Goal: Navigation & Orientation: Find specific page/section

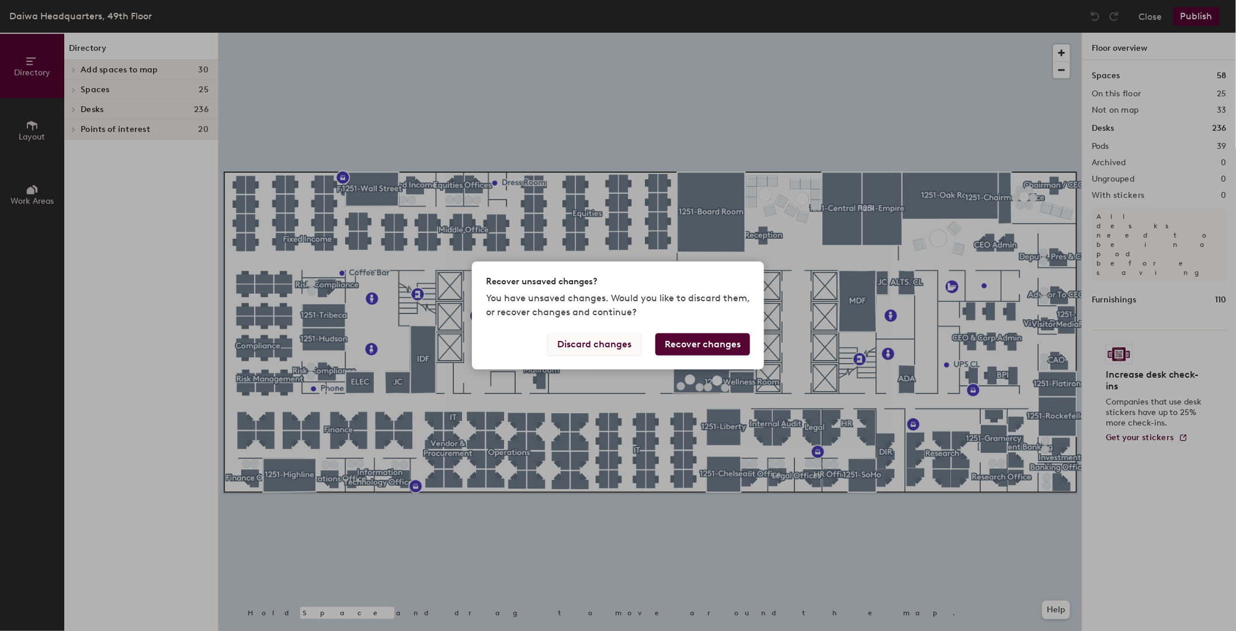
click at [575, 344] on button "Discard changes" at bounding box center [594, 344] width 94 height 22
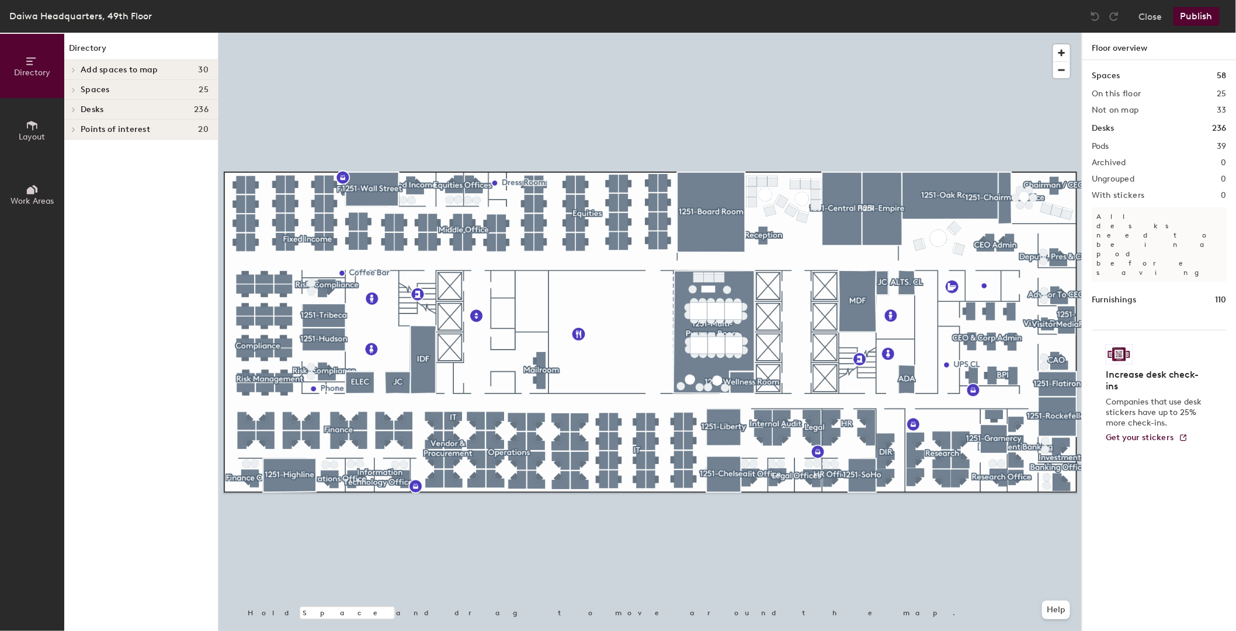
click at [1112, 77] on h1 "Spaces" at bounding box center [1105, 75] width 28 height 13
click at [154, 93] on h4 "Spaces 25" at bounding box center [145, 89] width 128 height 9
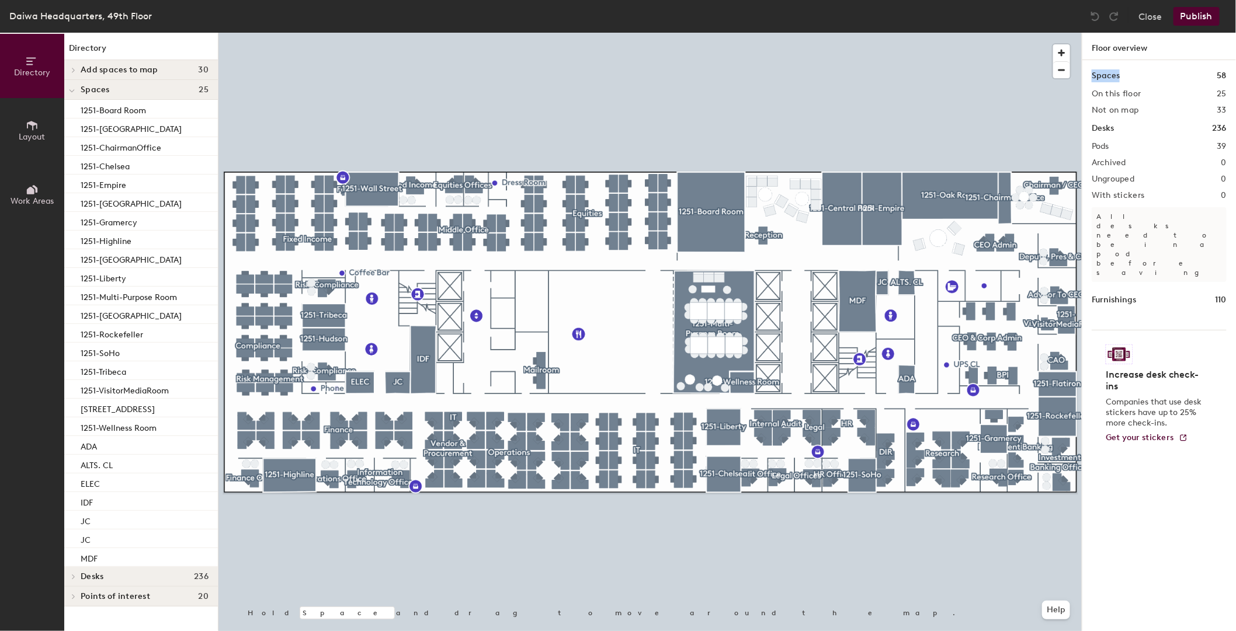
click at [144, 91] on h4 "Spaces 25" at bounding box center [145, 89] width 128 height 9
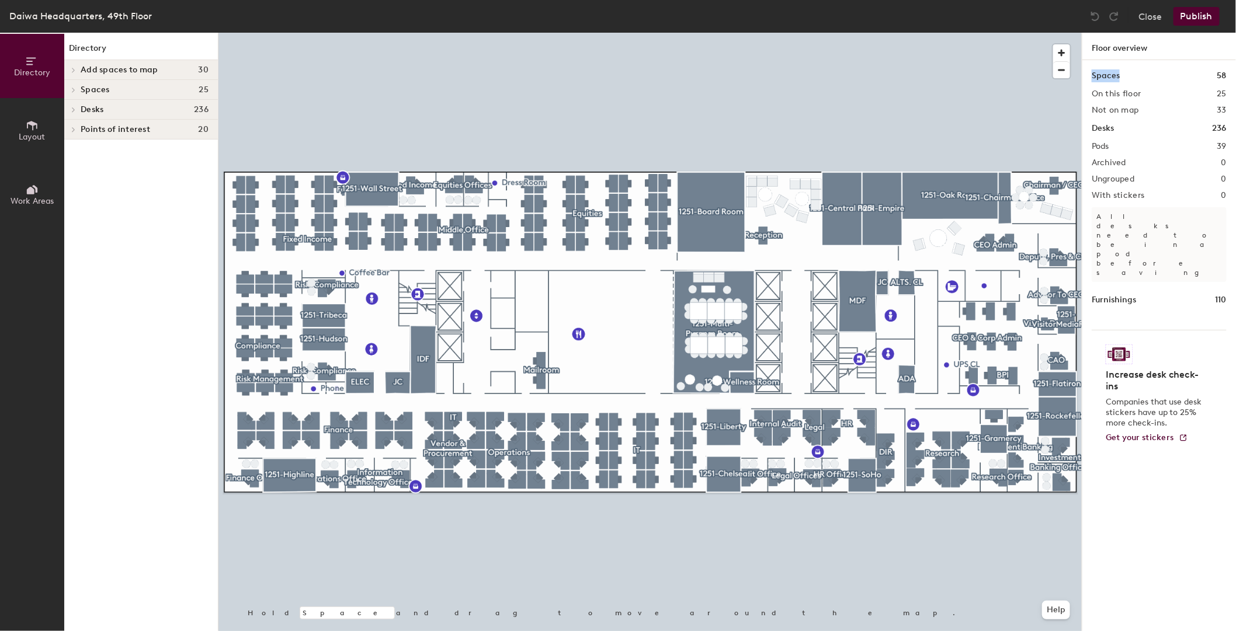
click at [155, 67] on span "Add spaces to map" at bounding box center [120, 69] width 78 height 9
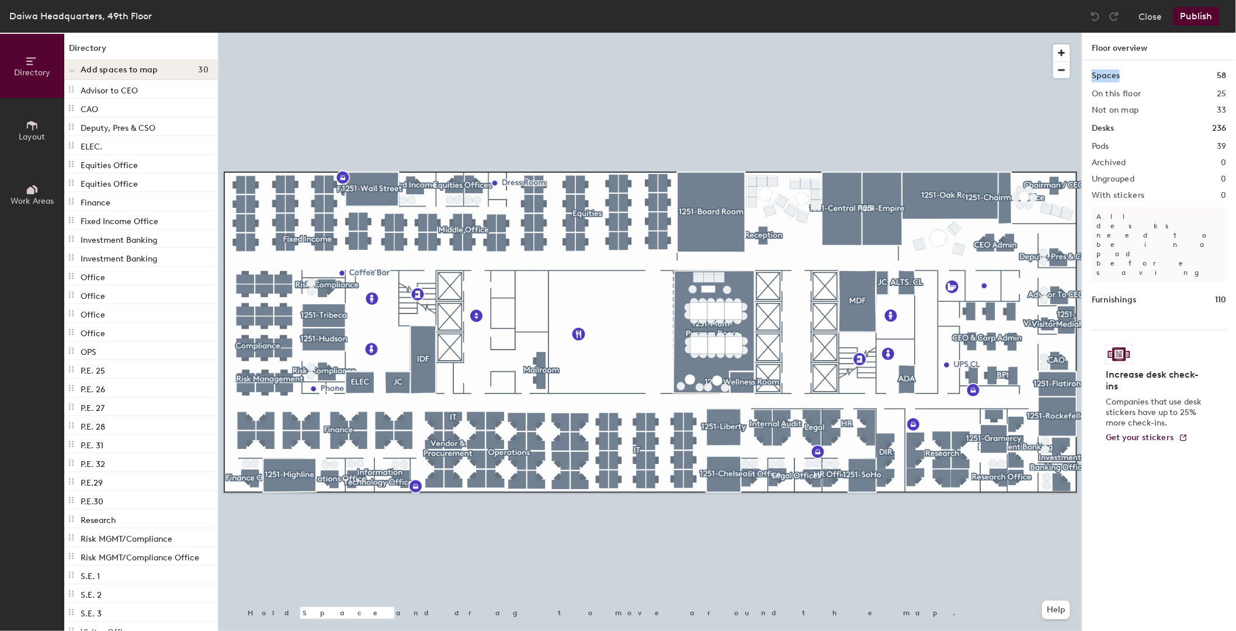
click at [72, 72] on icon at bounding box center [71, 71] width 5 height 2
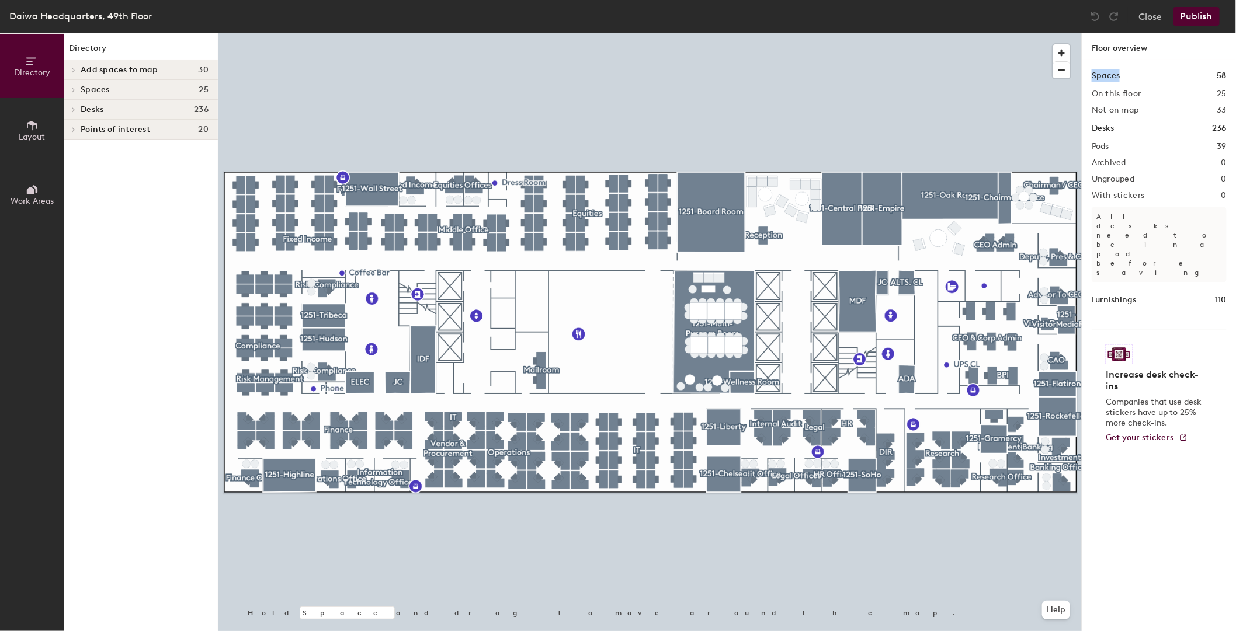
click at [74, 92] on icon at bounding box center [73, 90] width 5 height 6
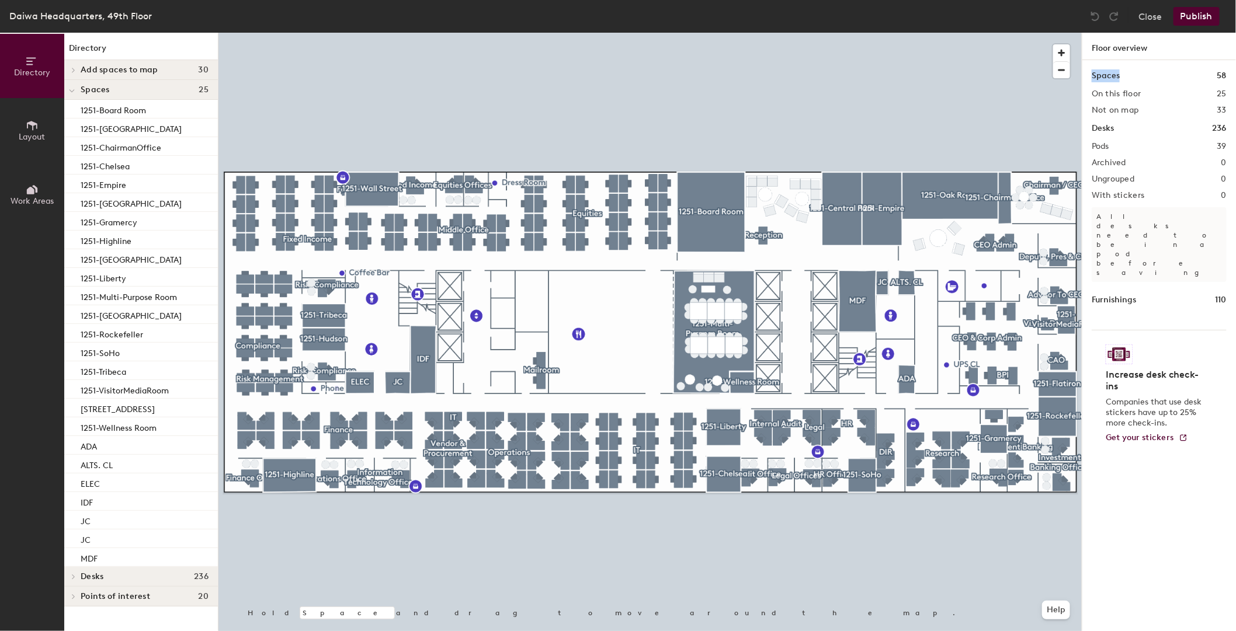
click at [74, 92] on icon at bounding box center [72, 91] width 6 height 5
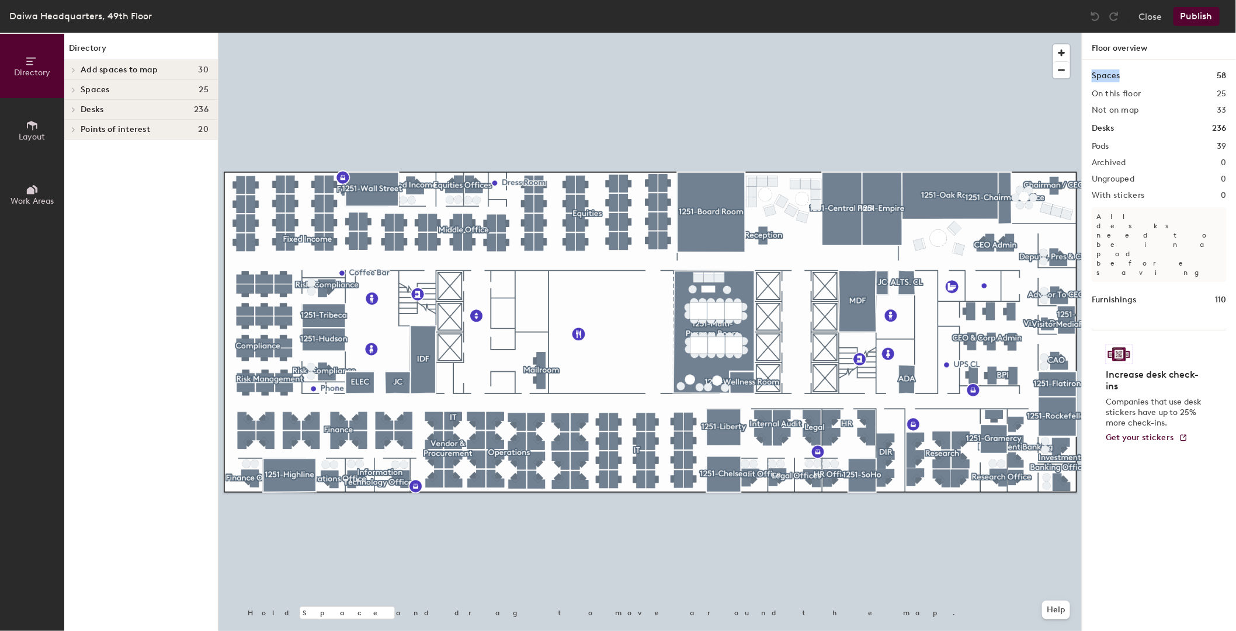
click at [72, 107] on icon at bounding box center [73, 110] width 5 height 6
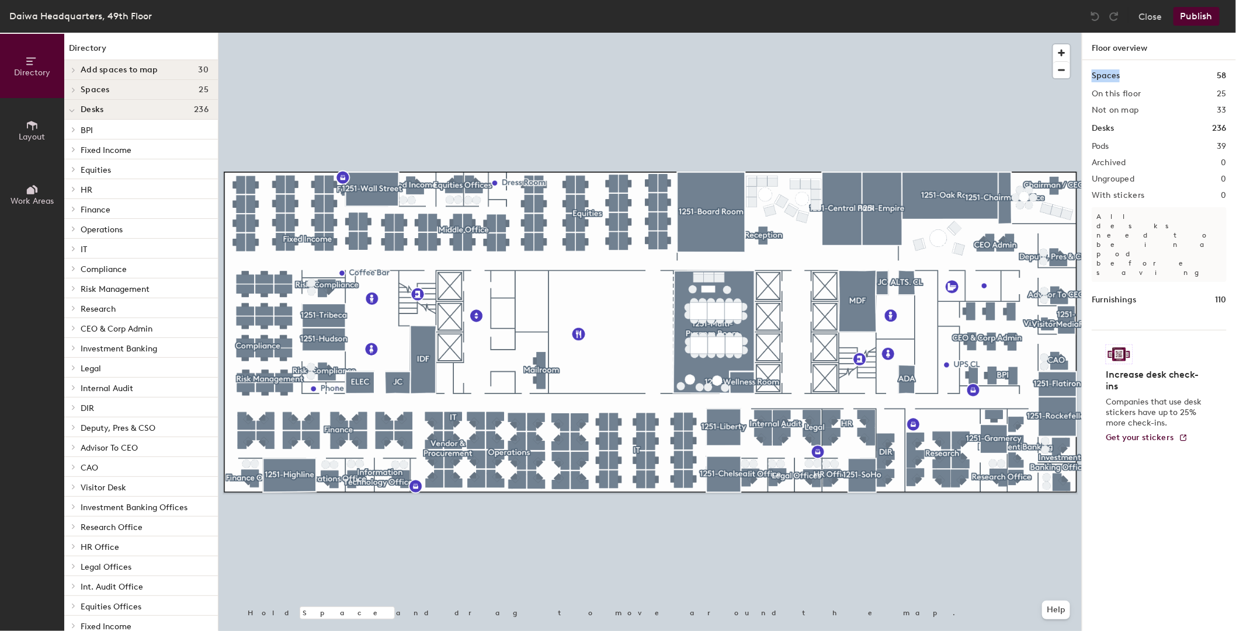
click at [78, 249] on div at bounding box center [73, 249] width 13 height 6
click at [68, 251] on div at bounding box center [71, 248] width 15 height 19
click at [75, 326] on icon at bounding box center [73, 328] width 5 height 6
click at [108, 461] on p "NY-1251-49016" at bounding box center [108, 459] width 55 height 13
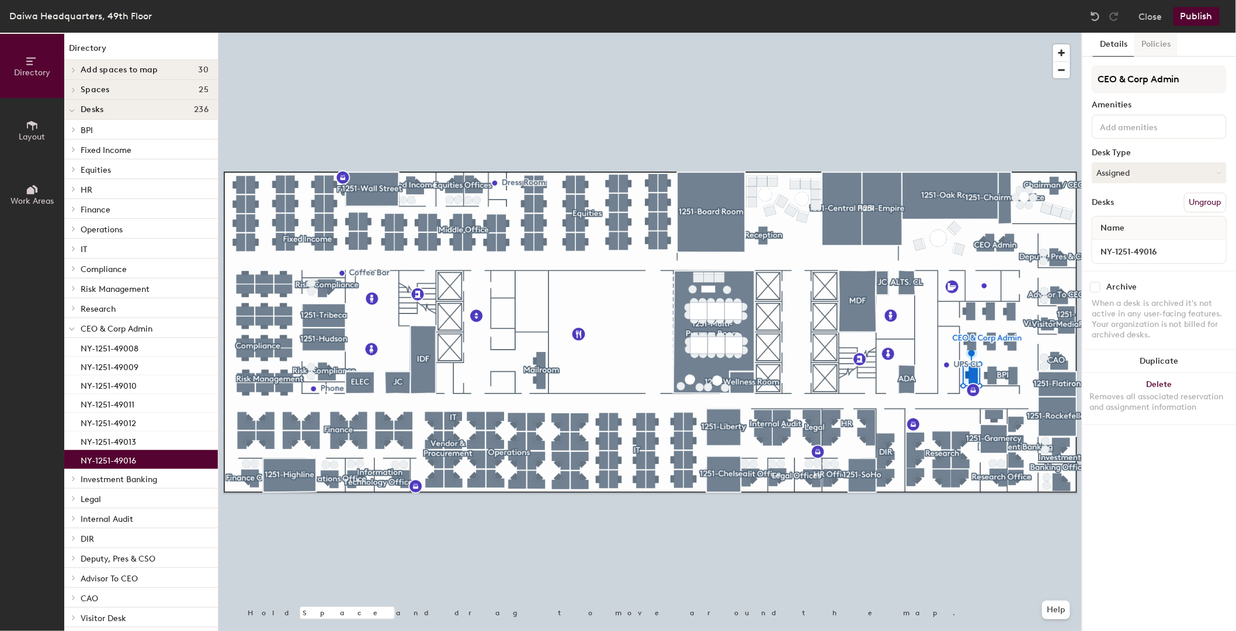
click at [1162, 44] on button "Policies" at bounding box center [1155, 45] width 43 height 24
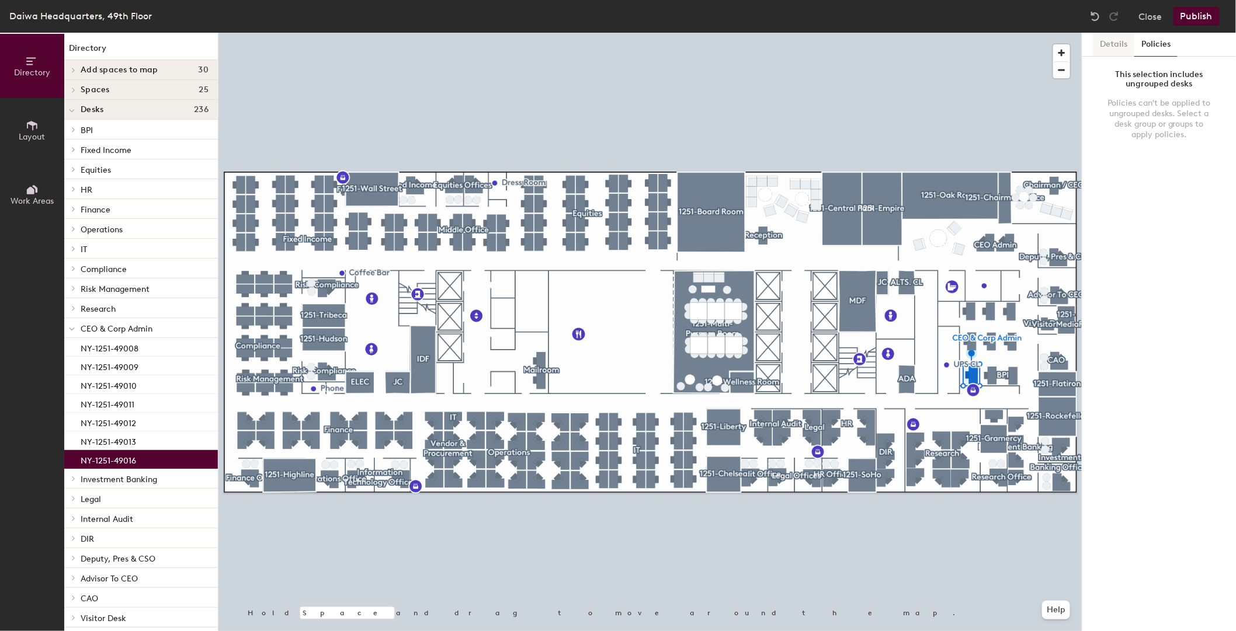
click at [1115, 40] on button "Details" at bounding box center [1113, 45] width 41 height 24
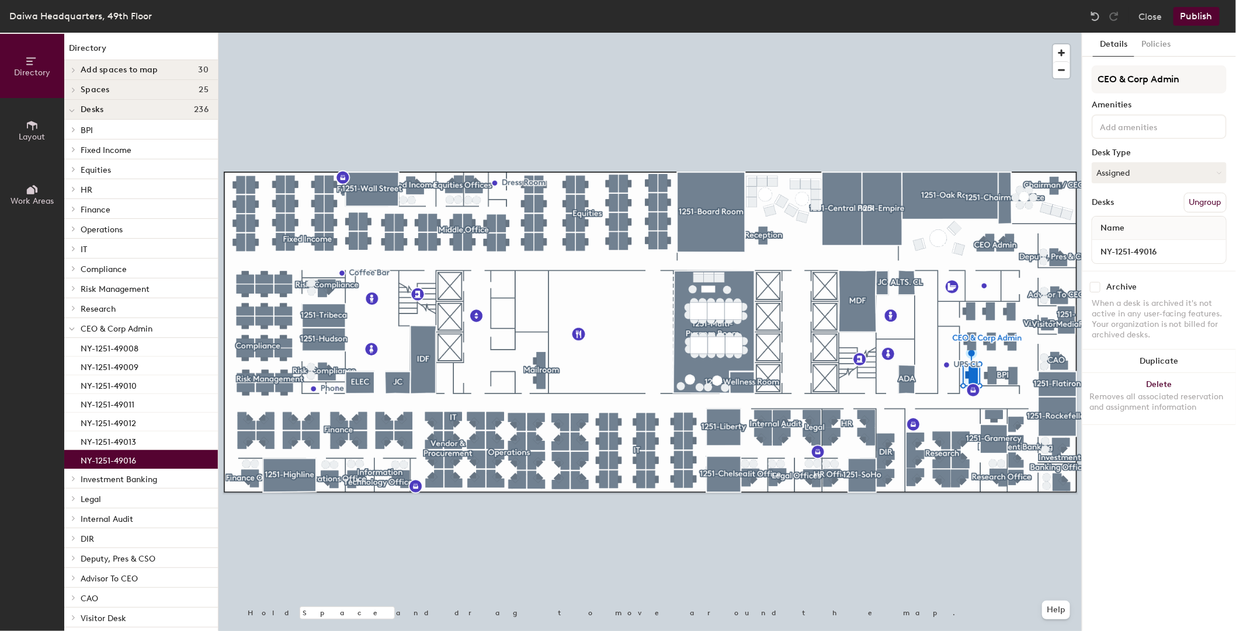
click at [110, 328] on span "CEO & Corp Admin" at bounding box center [117, 329] width 72 height 10
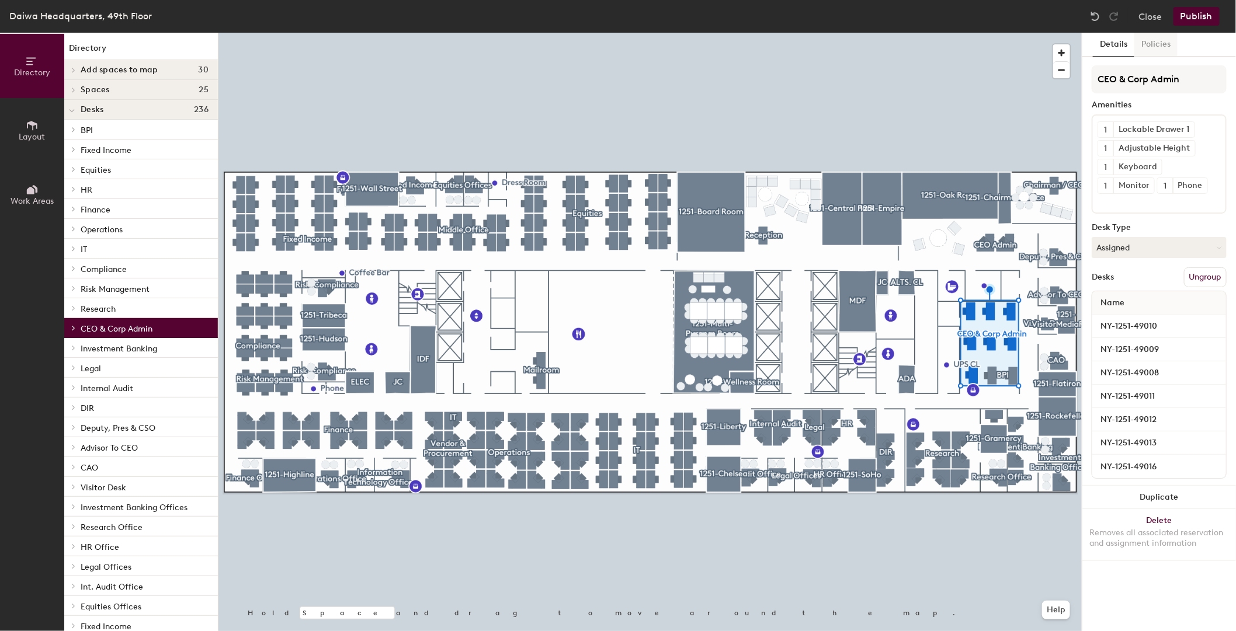
click at [1162, 43] on button "Policies" at bounding box center [1155, 45] width 43 height 24
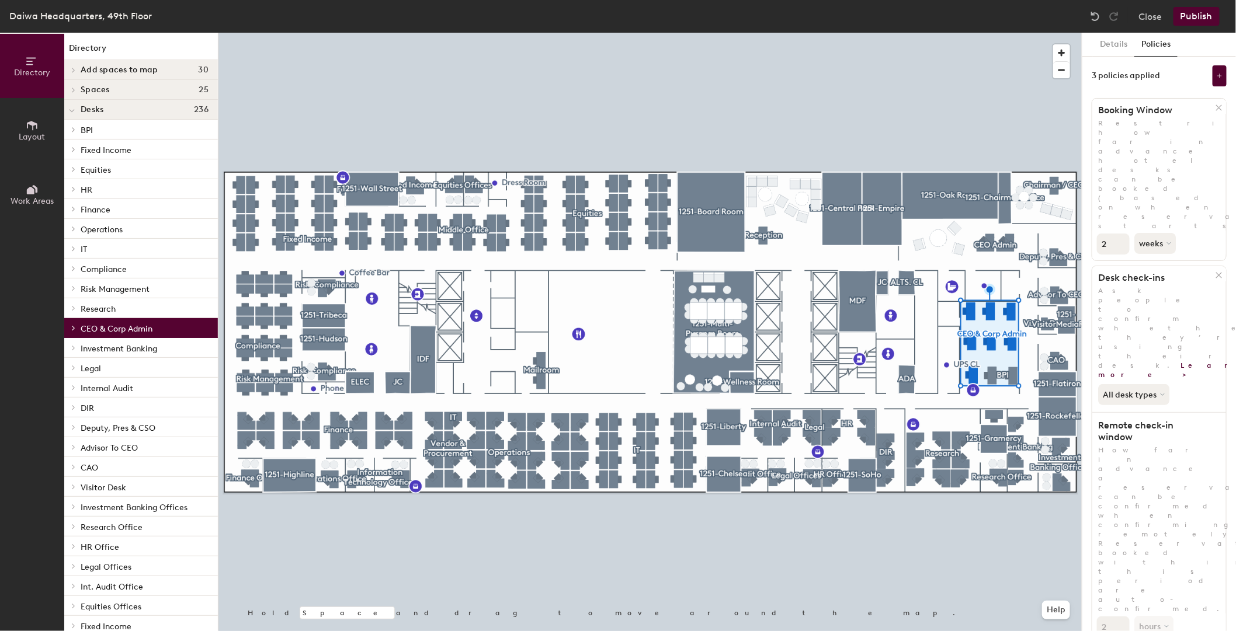
click at [1101, 361] on link "Learn more >" at bounding box center [1180, 370] width 164 height 18
click at [1153, 14] on button "Close" at bounding box center [1149, 16] width 23 height 19
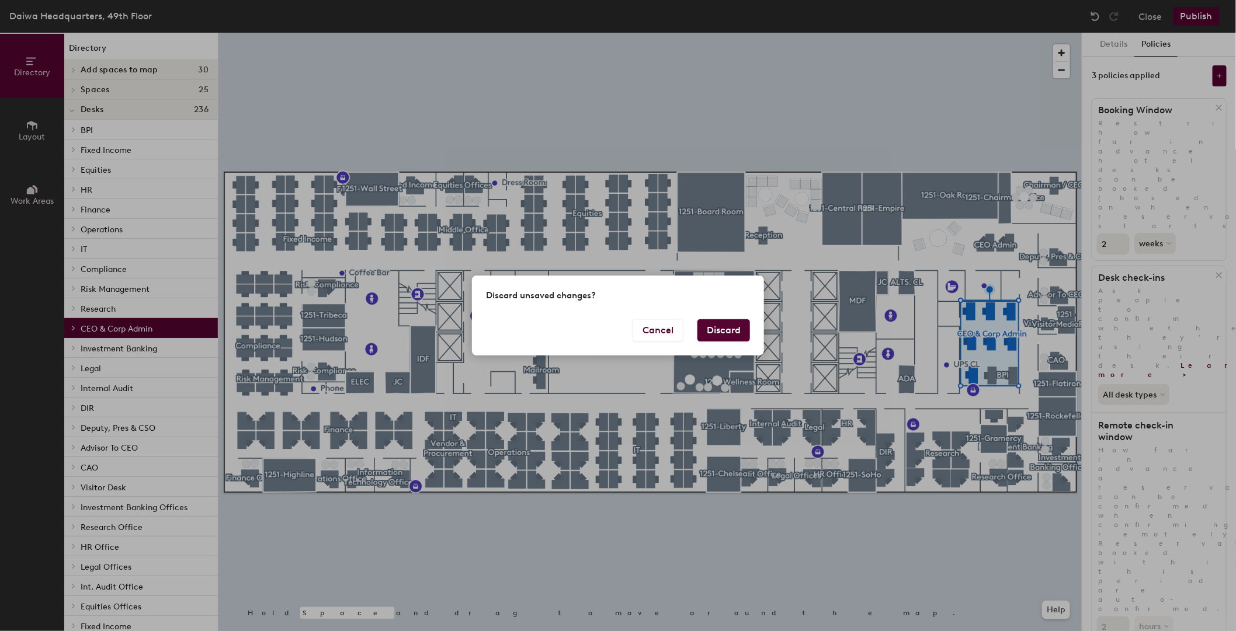
click at [727, 325] on button "Discard" at bounding box center [723, 330] width 53 height 22
